Goal: Use online tool/utility: Utilize a website feature to perform a specific function

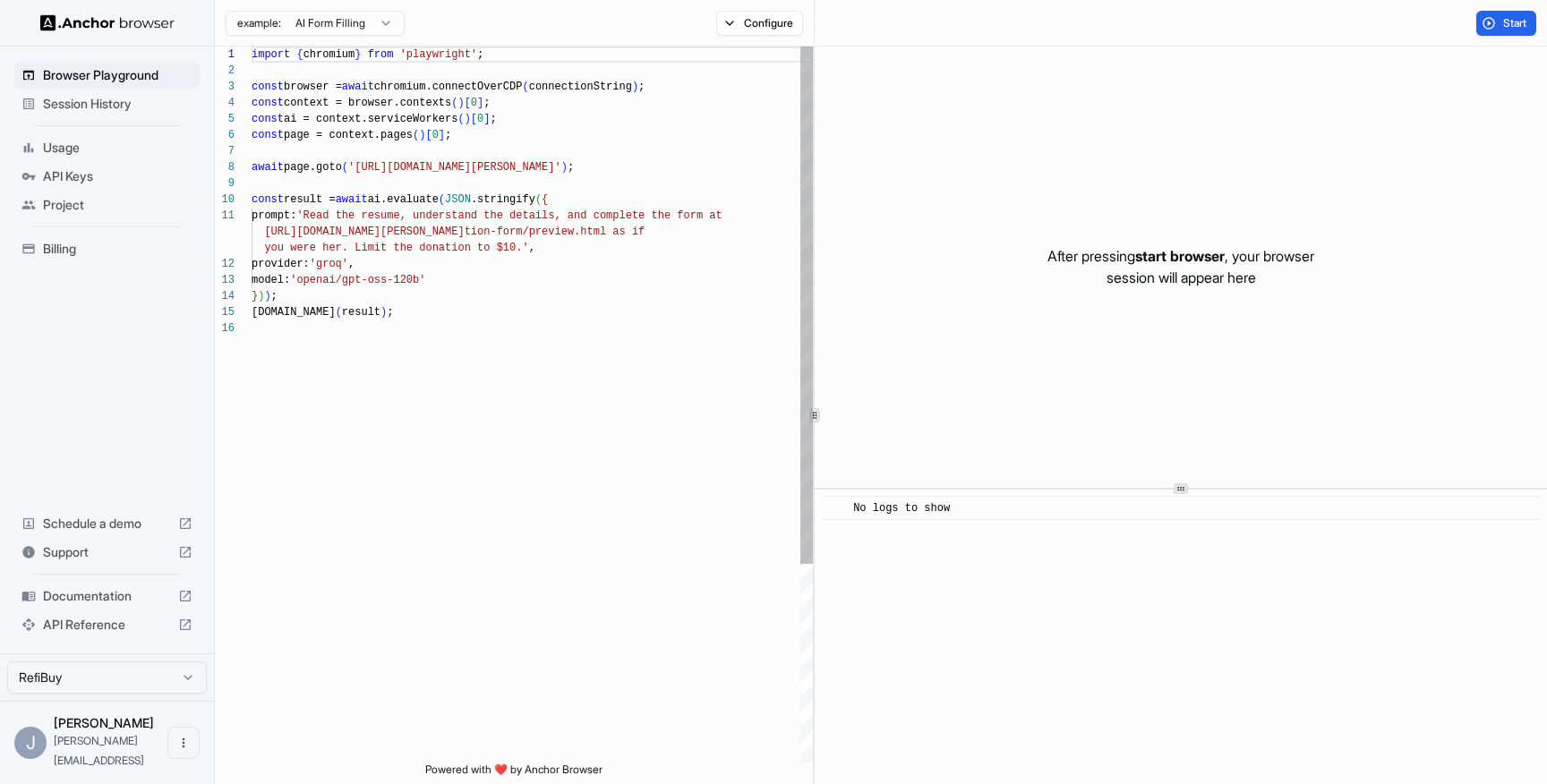
scroll to position [161, 0]
click at [99, 101] on span "Session History" at bounding box center [118, 104] width 149 height 18
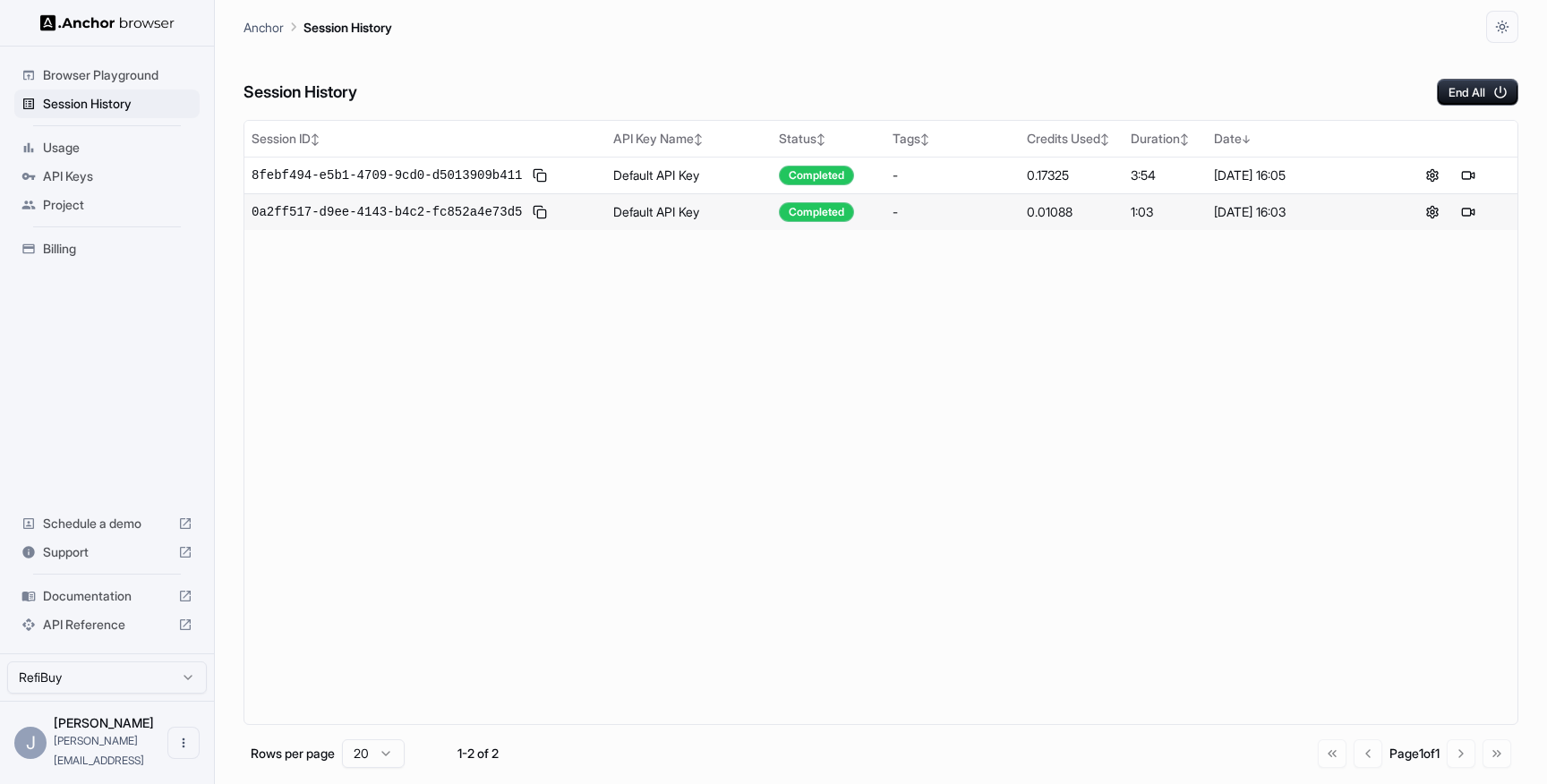
click at [111, 74] on span "Browser Playground" at bounding box center [118, 75] width 149 height 18
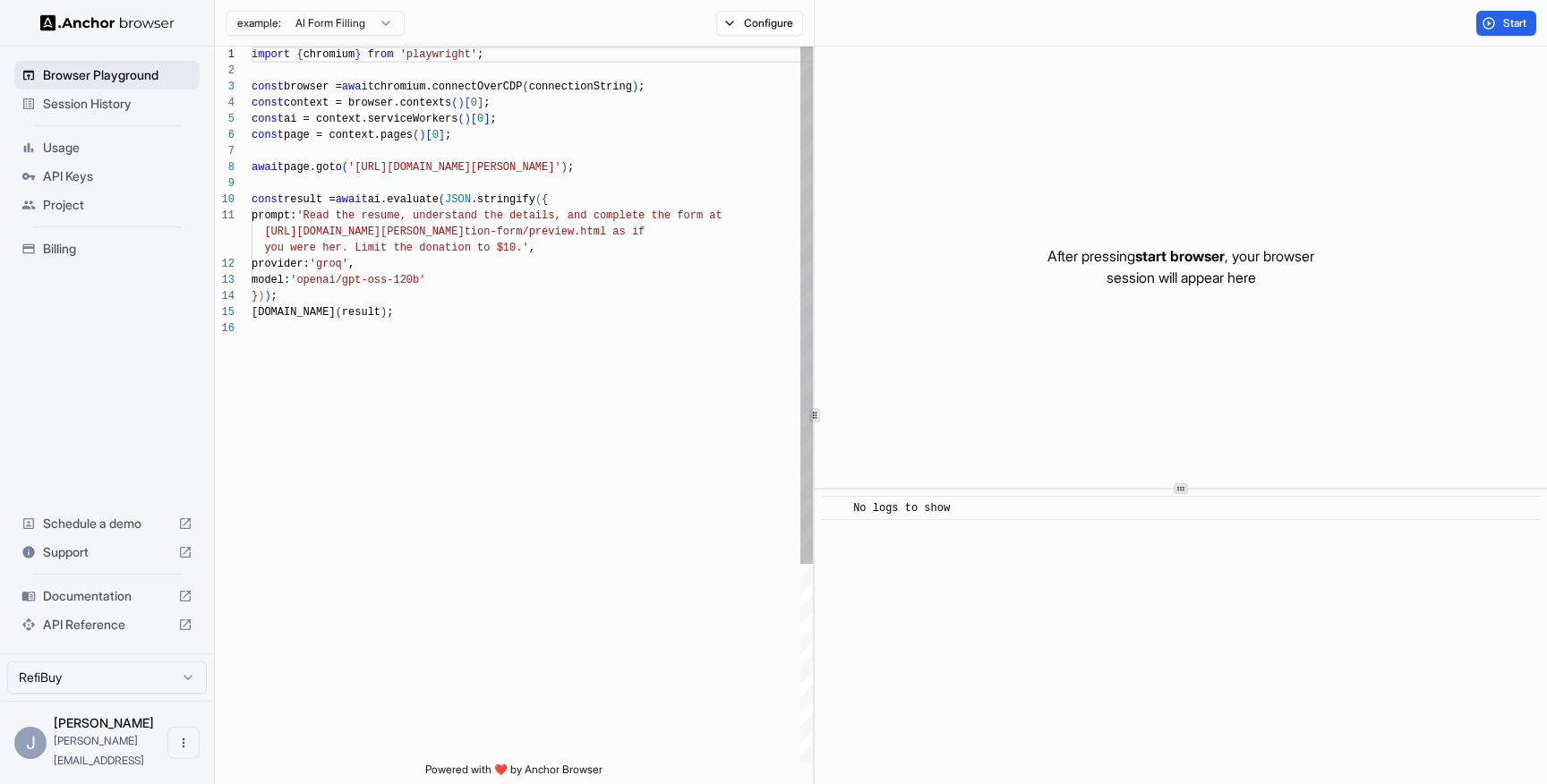
scroll to position [161, 0]
click at [328, 36] on div "example: AI Form Filling" at bounding box center [310, 24] width 190 height 32
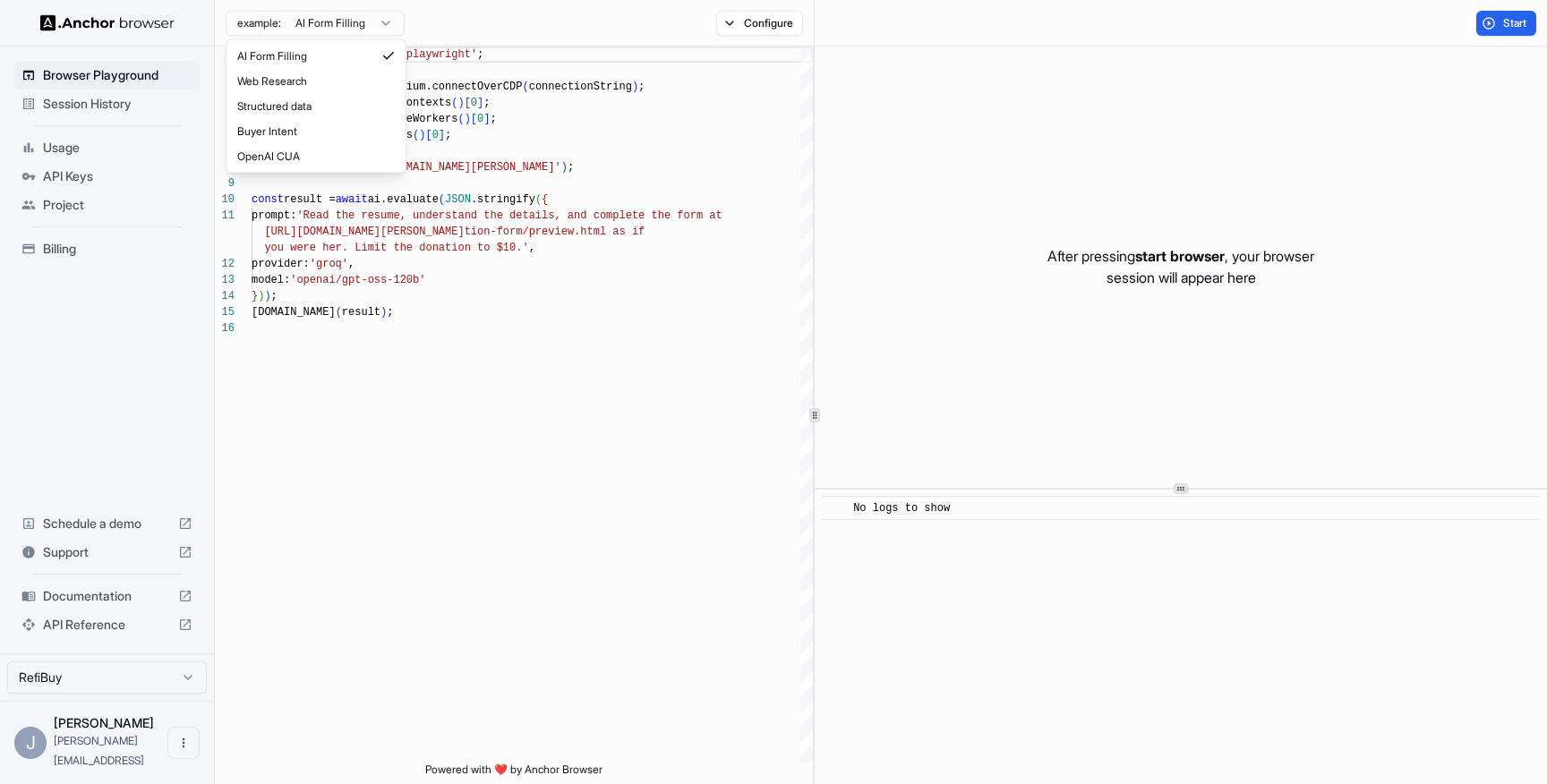
click at [343, 14] on html "Browser Playground Session History Usage API Keys Project Billing Schedule a de…" at bounding box center [773, 392] width 1547 height 784
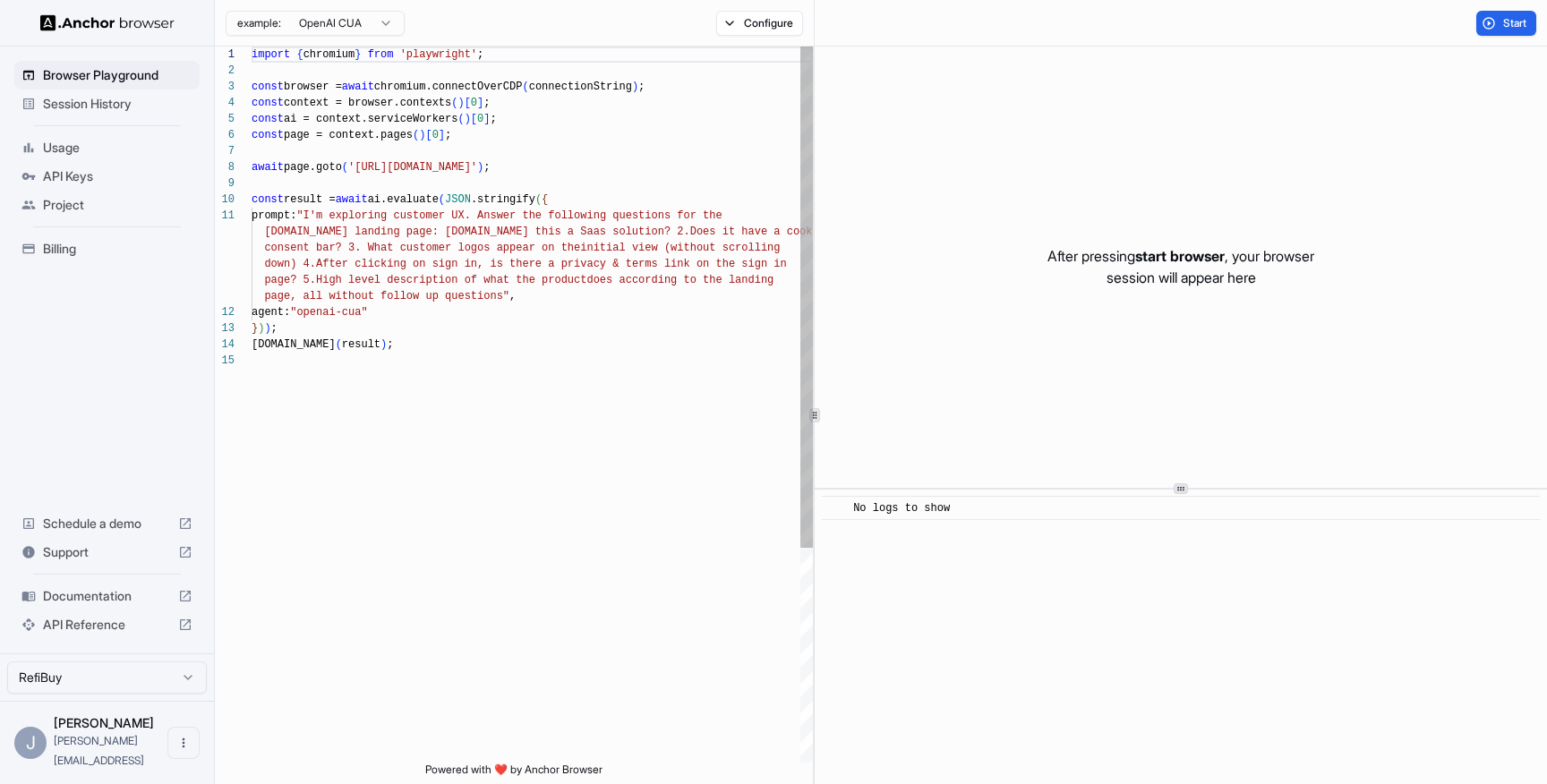
scroll to position [112, 0]
click at [318, 168] on div "import { chromium } from 'playwright' ; const browser = await chromium.connectO…" at bounding box center [531, 557] width 562 height 1022
click at [450, 328] on div "import { chromium } from 'playwright' ; const browser = await chromium.connectO…" at bounding box center [531, 557] width 562 height 1022
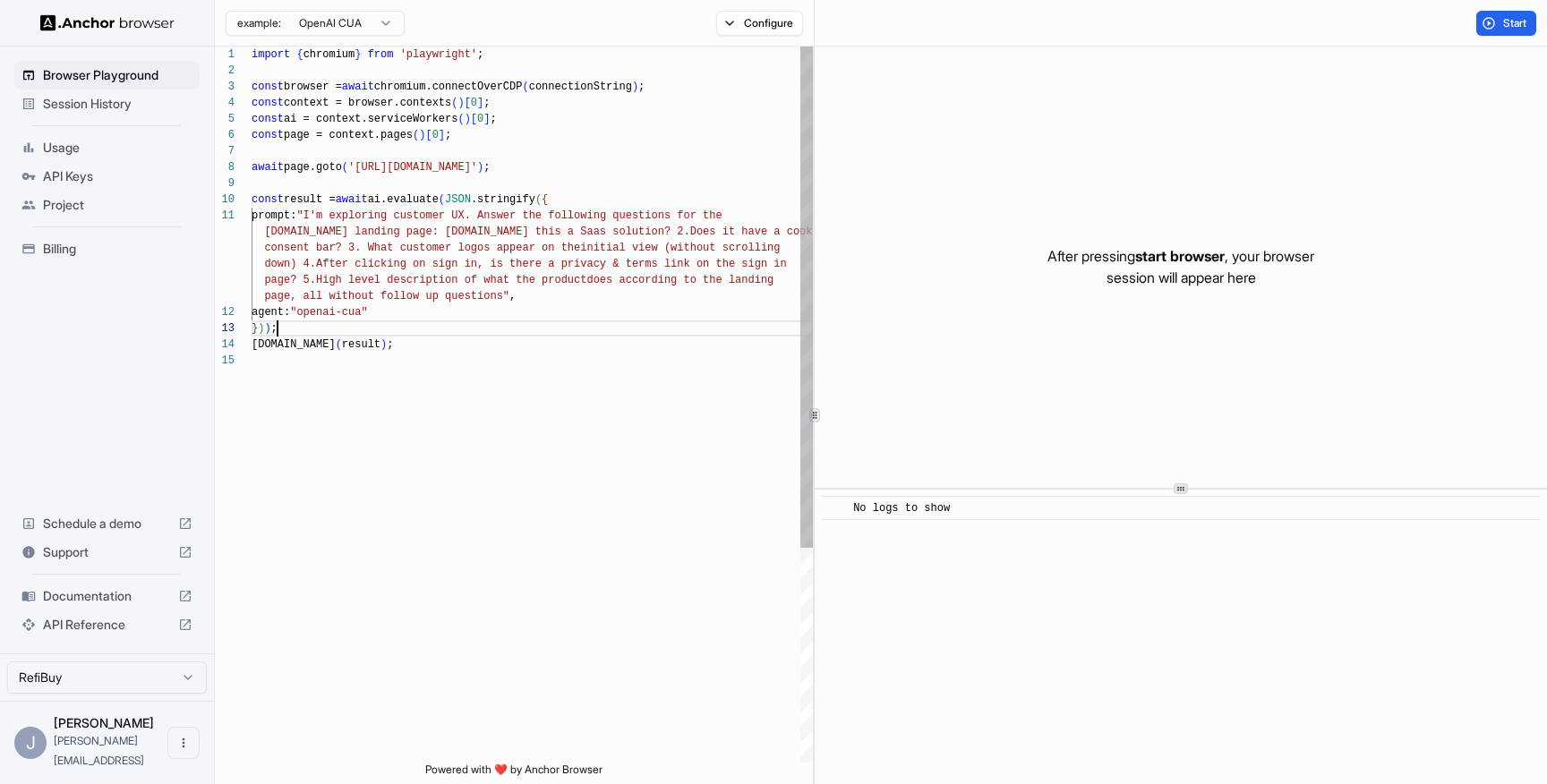
type textarea "**********"
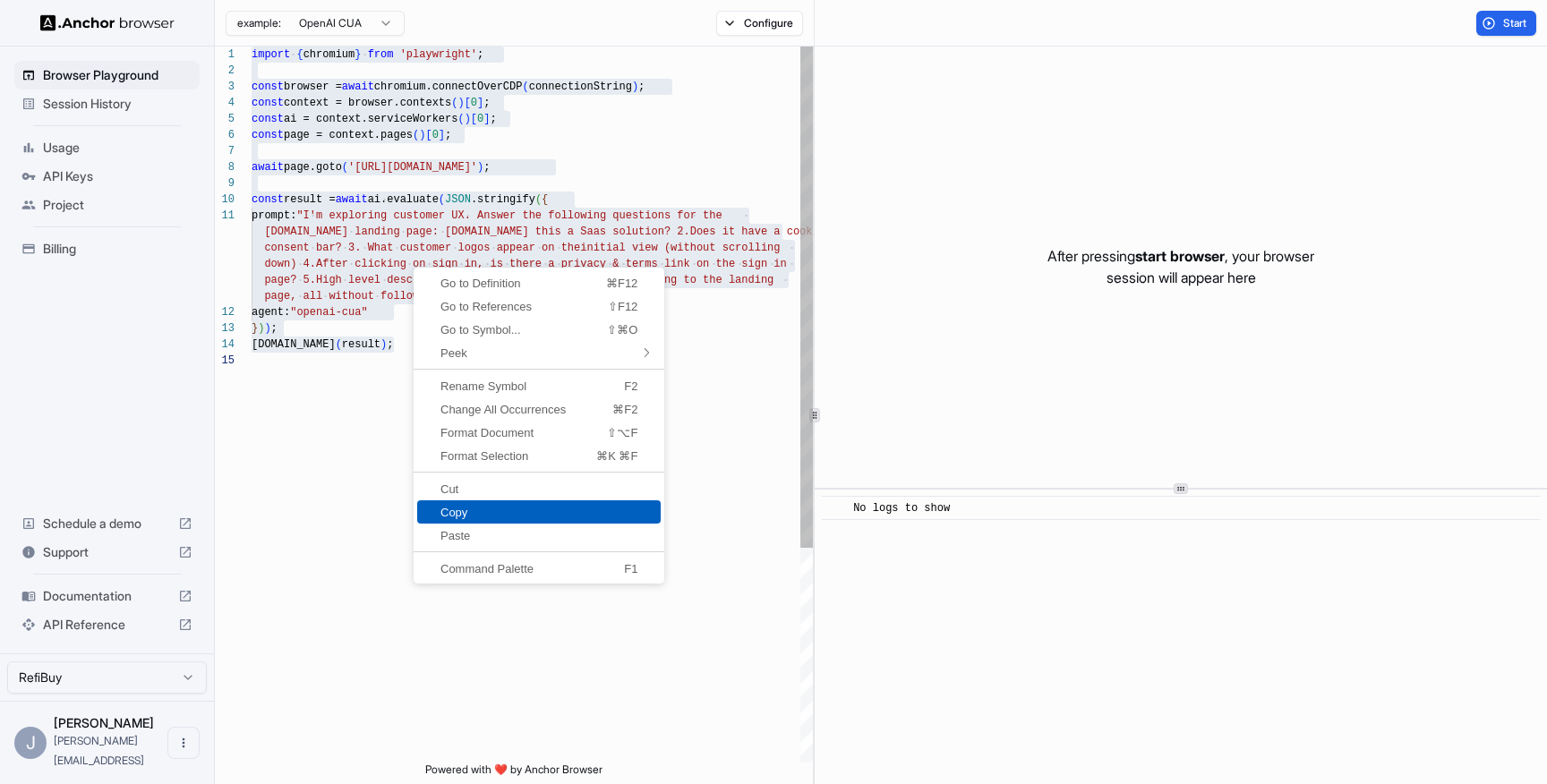
click at [453, 510] on span "Copy" at bounding box center [539, 512] width 244 height 11
